Goal: Information Seeking & Learning: Find specific fact

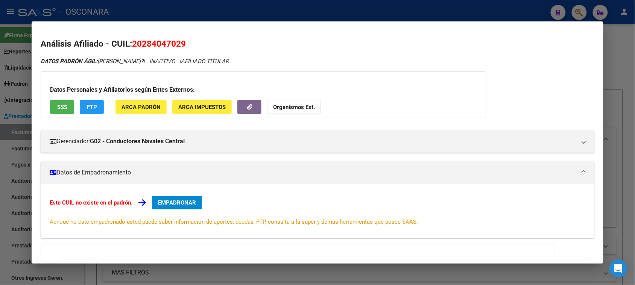
click at [619, 62] on div at bounding box center [317, 142] width 635 height 285
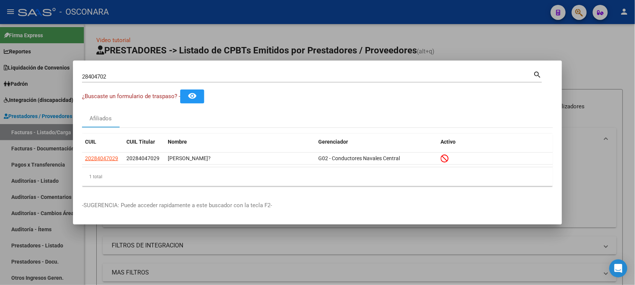
drag, startPoint x: 117, startPoint y: 75, endPoint x: 48, endPoint y: 74, distance: 68.5
click at [48, 74] on div "28404702 Buscar (apellido, dni, cuil, [PERSON_NAME], cuit, obra social) search …" at bounding box center [317, 142] width 635 height 285
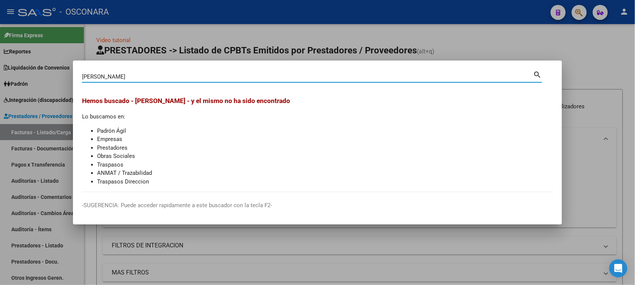
click at [134, 75] on input "[PERSON_NAME]" at bounding box center [307, 76] width 451 height 7
type input "Z"
drag, startPoint x: 108, startPoint y: 76, endPoint x: 33, endPoint y: 77, distance: 75.6
click at [37, 77] on div "[PERSON_NAME] (apellido, dni, cuil, nro traspaso, cuit, obra social) search Hem…" at bounding box center [317, 142] width 635 height 285
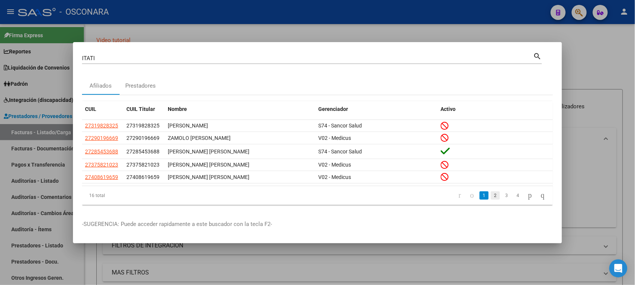
click at [491, 196] on link "2" at bounding box center [495, 195] width 9 height 8
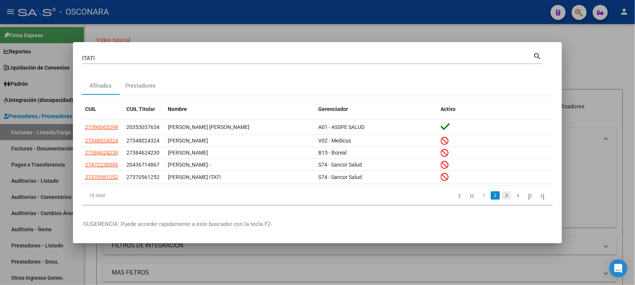
click at [502, 196] on link "3" at bounding box center [506, 195] width 9 height 8
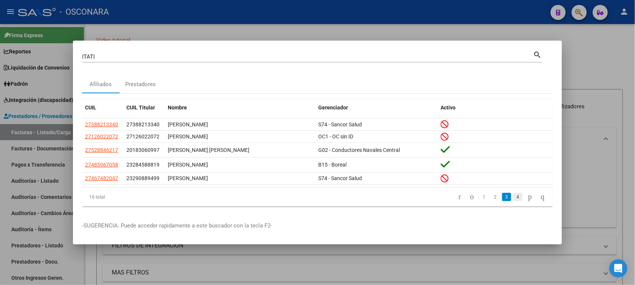
click at [513, 197] on link "4" at bounding box center [517, 197] width 9 height 8
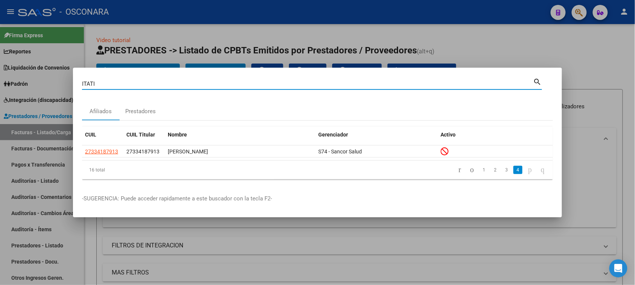
drag, startPoint x: 64, startPoint y: 84, endPoint x: 18, endPoint y: 84, distance: 46.3
click at [19, 84] on div "[PERSON_NAME] (apellido, dni, cuil, nro traspaso, cuit, obra social) search Afi…" at bounding box center [317, 142] width 635 height 285
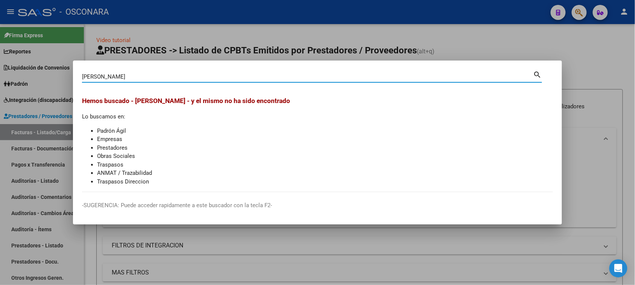
drag, startPoint x: 104, startPoint y: 76, endPoint x: 27, endPoint y: 78, distance: 76.4
click at [27, 78] on div "[PERSON_NAME] Buscar (apellido, dni, cuil, nro traspaso, cuit, obra social) sea…" at bounding box center [317, 142] width 635 height 285
type input "[PERSON_NAME]"
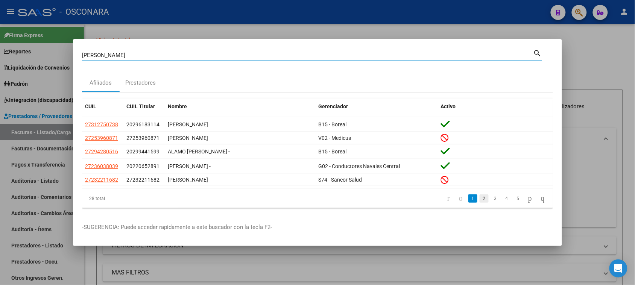
click at [479, 198] on link "2" at bounding box center [483, 198] width 9 height 8
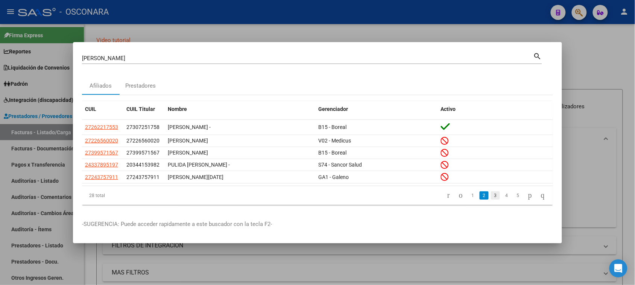
click at [491, 198] on link "3" at bounding box center [495, 195] width 9 height 8
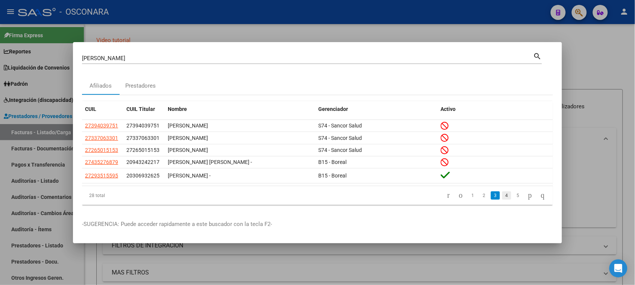
click at [502, 196] on link "4" at bounding box center [506, 195] width 9 height 8
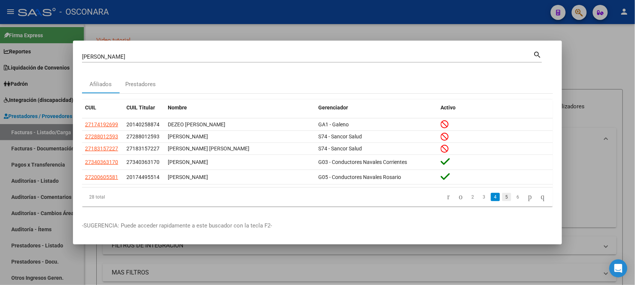
click at [502, 197] on link "5" at bounding box center [506, 197] width 9 height 8
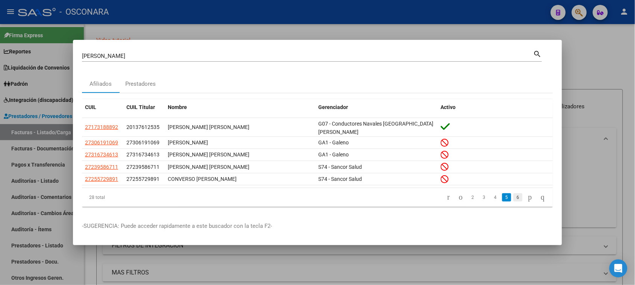
click at [513, 196] on link "6" at bounding box center [517, 197] width 9 height 8
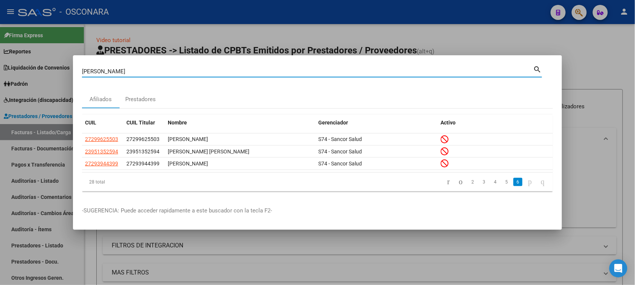
drag, startPoint x: 106, startPoint y: 68, endPoint x: 26, endPoint y: 72, distance: 79.8
click at [36, 69] on div "[PERSON_NAME] Buscar (apellido, dni, cuil, nro traspaso, cuit, obra social) sea…" at bounding box center [317, 142] width 635 height 285
click at [175, 71] on input "Buscar (apellido, dni, [PERSON_NAME], [PERSON_NAME], cuit, obra social)" at bounding box center [307, 71] width 451 height 7
drag, startPoint x: 175, startPoint y: 71, endPoint x: 235, endPoint y: 71, distance: 60.2
click at [235, 71] on input "Buscar (apellido, dni, [PERSON_NAME], [PERSON_NAME], cuit, obra social)" at bounding box center [307, 71] width 451 height 7
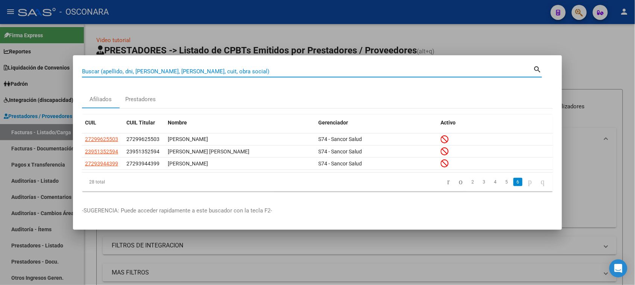
click at [138, 70] on input "Buscar (apellido, dni, [PERSON_NAME], [PERSON_NAME], cuit, obra social)" at bounding box center [307, 71] width 451 height 7
type input "24144875"
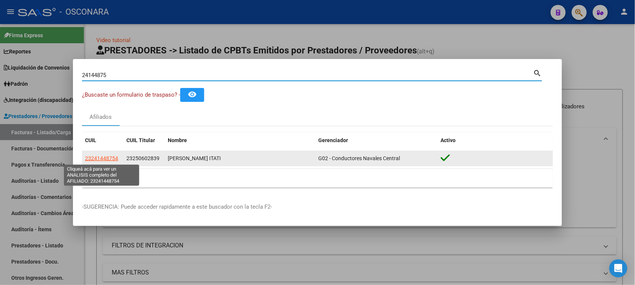
click at [103, 156] on span "23241448754" at bounding box center [101, 158] width 33 height 6
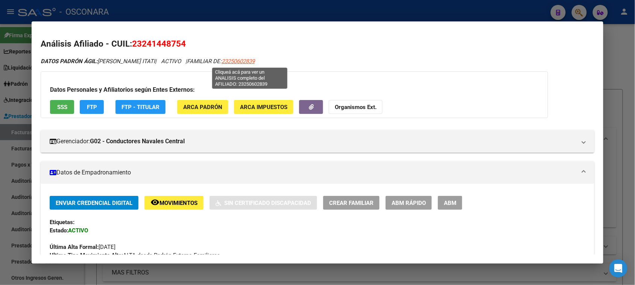
click at [246, 58] on span "23250602839" at bounding box center [238, 61] width 33 height 7
type textarea "23250602839"
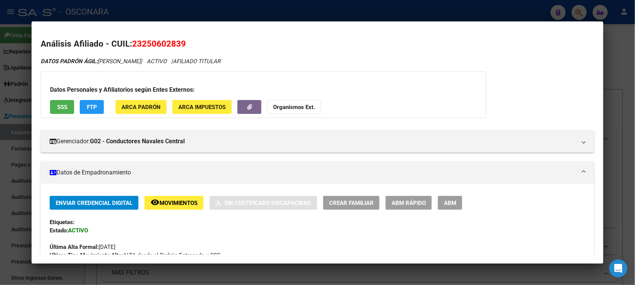
drag, startPoint x: 140, startPoint y: 41, endPoint x: 177, endPoint y: 42, distance: 36.9
click at [177, 42] on span "23250602839" at bounding box center [159, 44] width 54 height 10
copy span "25060283"
click at [619, 40] on div at bounding box center [317, 142] width 635 height 285
